Goal: Task Accomplishment & Management: Use online tool/utility

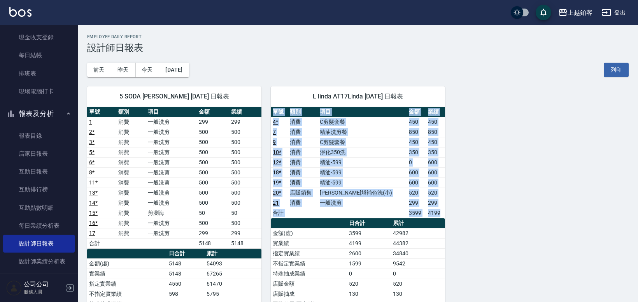
drag, startPoint x: 318, startPoint y: 176, endPoint x: 685, endPoint y: 260, distance: 376.6
click at [638, 260] on html "上越鉑客 登出 櫃檯作業 打帳單 帳單列表 現金收支登錄 每日結帳 排班表 現場電腦打卡 報表及分析 報表目錄 店家日報表 互助日報表 互助排行榜 互助點數明…" at bounding box center [319, 220] width 638 height 440
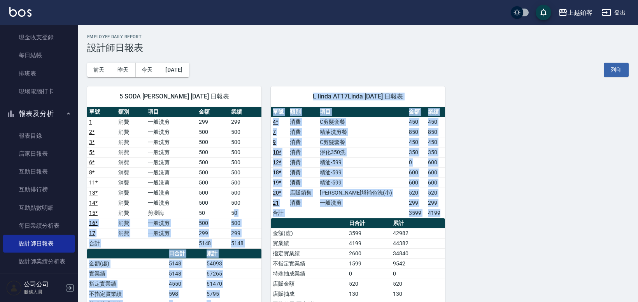
drag, startPoint x: 235, startPoint y: 214, endPoint x: 554, endPoint y: 245, distance: 321.1
click at [554, 245] on div "5 SODA 張茗琇 [DATE] 日報表 單號 類別 項目 金額 業績 1 消費 一般洗剪 299 299 2 * 消費 一般洗剪 500 500 3 * …" at bounding box center [353, 253] width 551 height 353
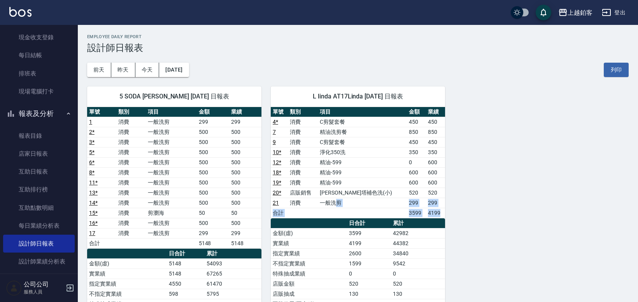
drag, startPoint x: 456, startPoint y: 238, endPoint x: 355, endPoint y: 201, distance: 107.3
click at [354, 202] on div "5 SODA 張茗琇 [DATE] 日報表 單號 類別 項目 金額 業績 1 消費 一般洗剪 299 299 2 * 消費 一般洗剪 500 500 3 * …" at bounding box center [353, 253] width 551 height 353
click at [463, 180] on div "5 SODA 張茗琇 [DATE] 日報表 單號 類別 項目 金額 業績 1 消費 一般洗剪 299 299 2 * 消費 一般洗剪 500 500 3 * …" at bounding box center [353, 253] width 551 height 353
